Goal: Obtain resource: Download file/media

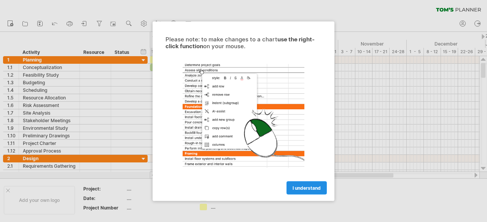
click at [302, 189] on span "I understand" at bounding box center [306, 188] width 28 height 6
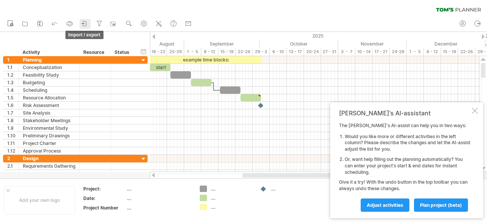
click at [83, 22] on icon at bounding box center [85, 24] width 8 height 8
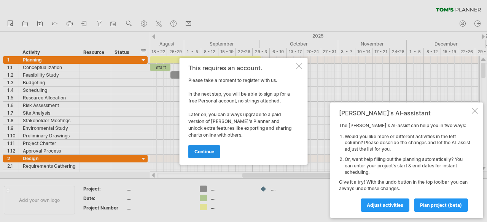
click at [208, 149] on span "continue" at bounding box center [204, 152] width 20 height 6
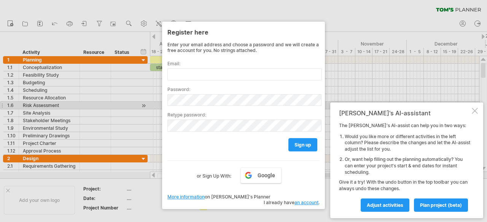
click at [477, 109] on div at bounding box center [474, 111] width 6 height 6
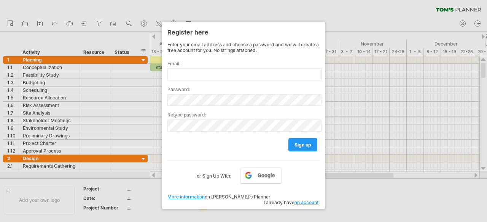
click at [277, 211] on div at bounding box center [243, 111] width 487 height 222
click at [172, 15] on div at bounding box center [243, 111] width 487 height 222
click at [115, 22] on div at bounding box center [243, 111] width 487 height 222
click at [174, 58] on div "Email:" at bounding box center [243, 68] width 152 height 26
